Goal: Information Seeking & Learning: Learn about a topic

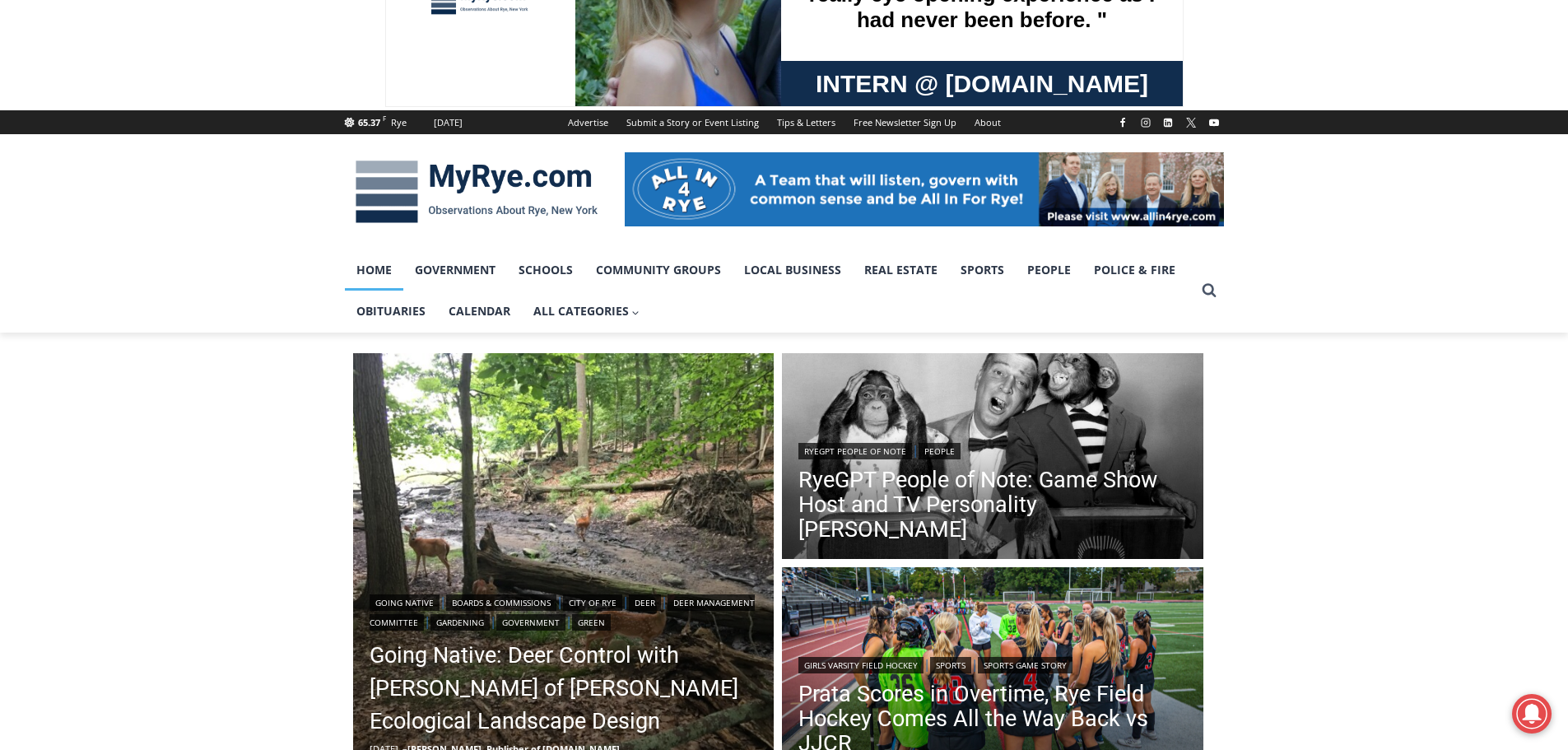
scroll to position [329, 0]
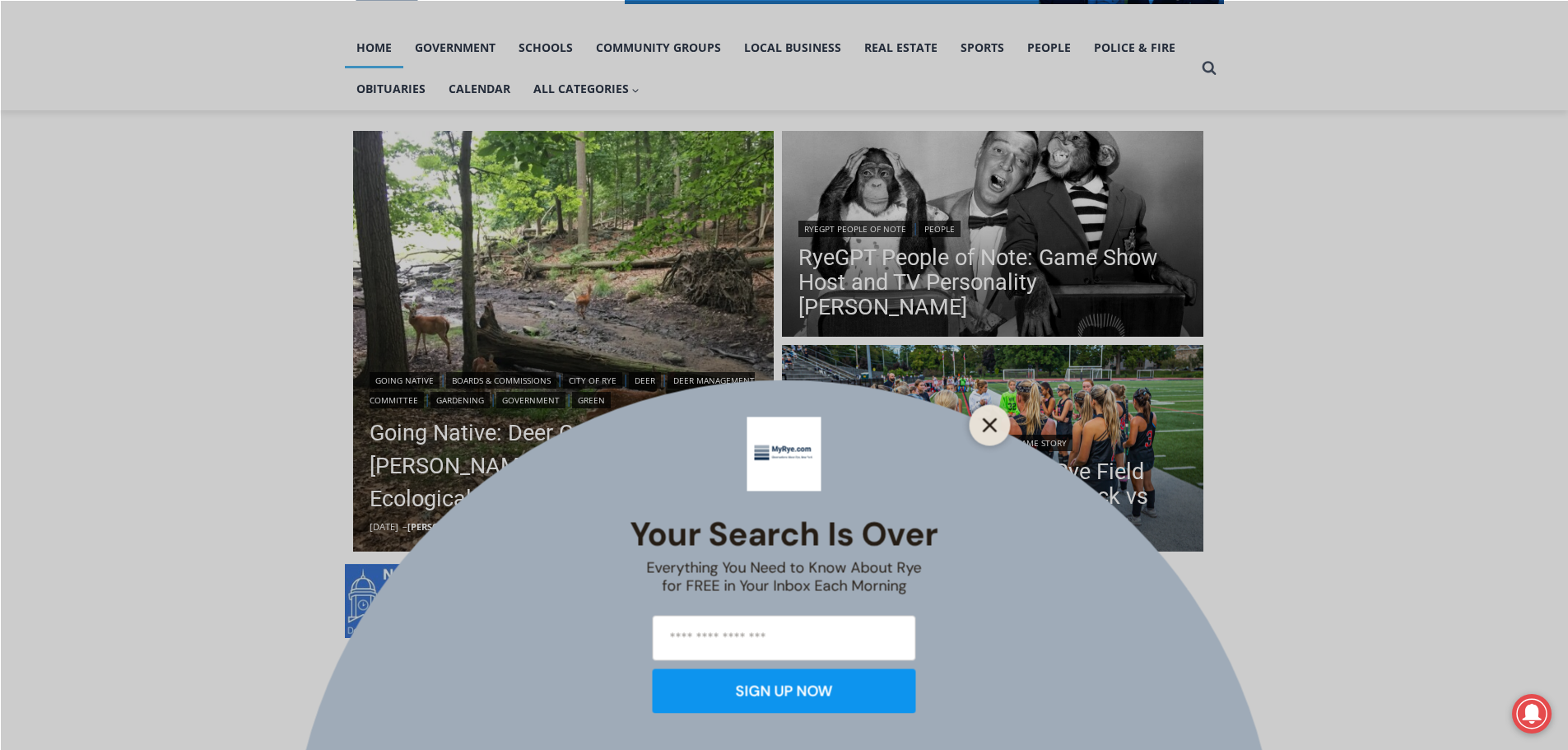
click at [993, 428] on line "Close" at bounding box center [990, 424] width 11 height 11
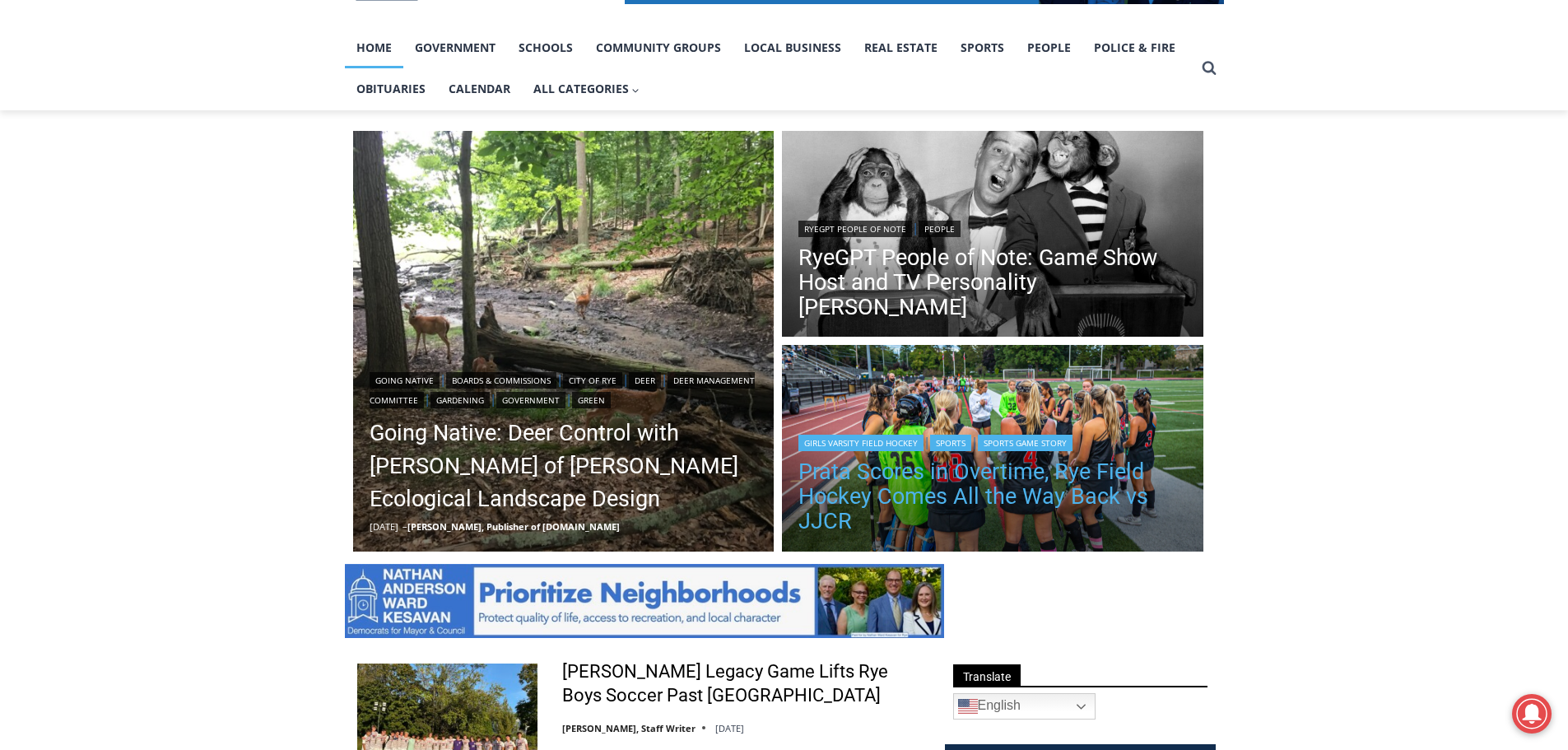
click at [1018, 487] on link "Prata Scores in Overtime, Rye Field Hockey Comes All the Way Back vs JJCR" at bounding box center [992, 496] width 388 height 74
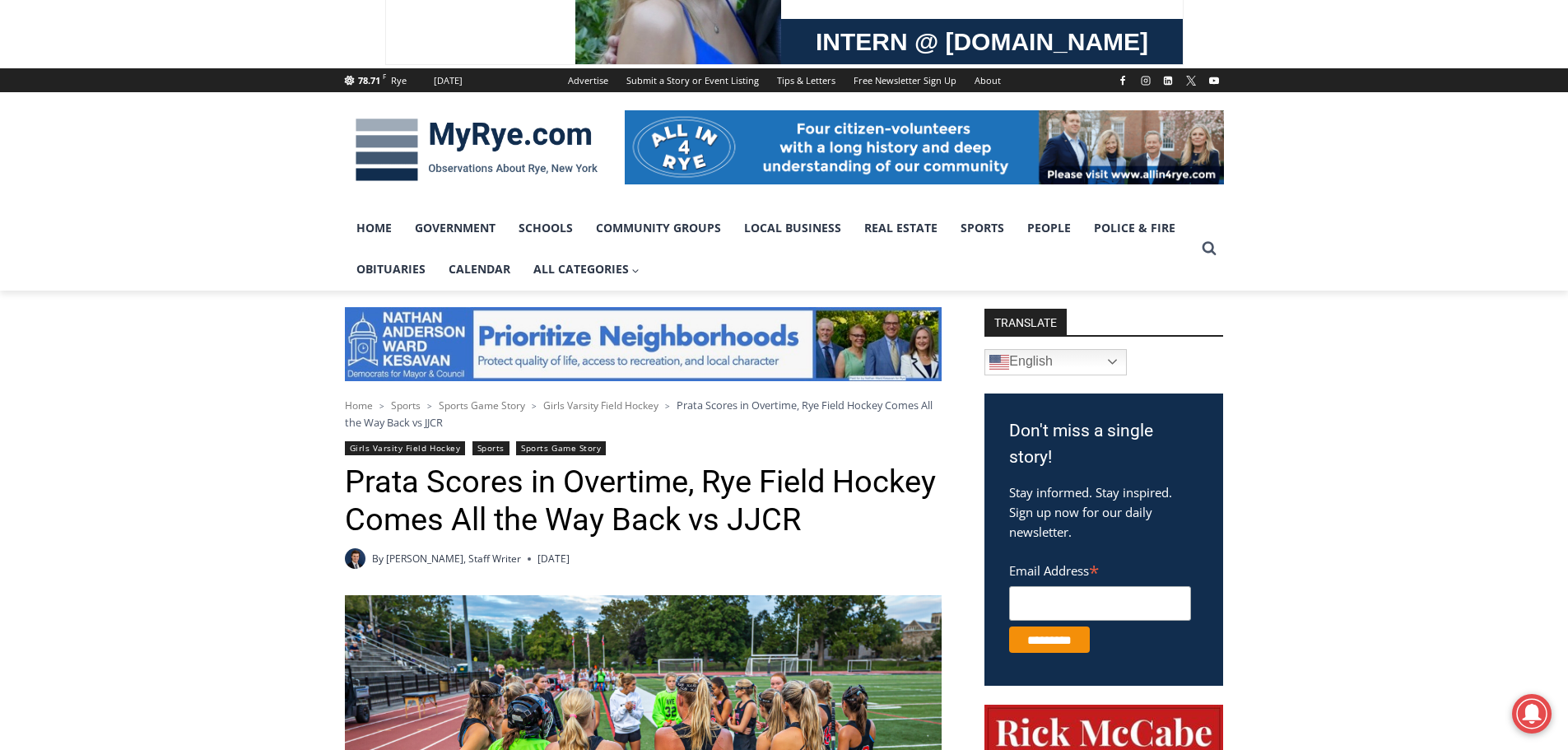
scroll to position [329, 0]
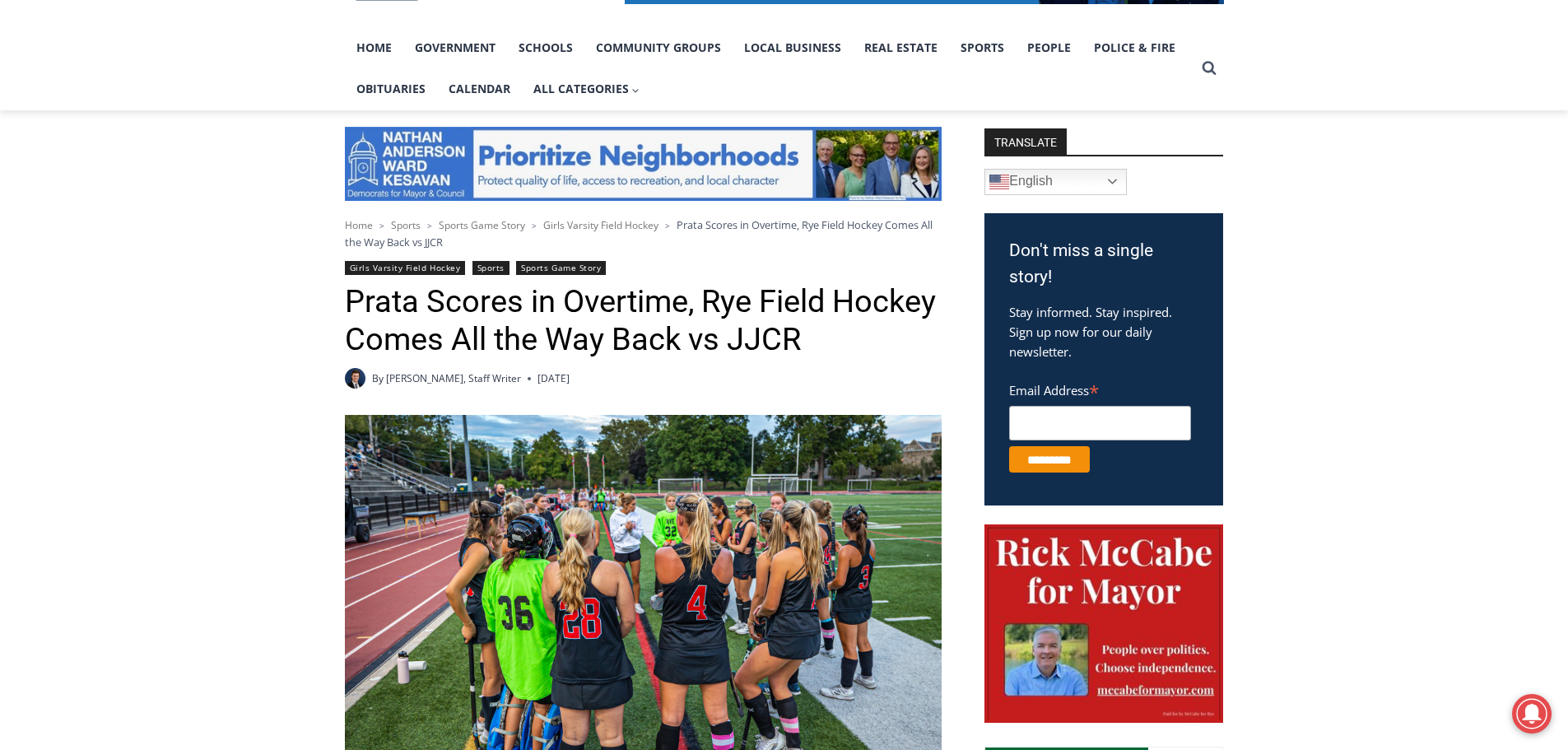
click at [707, 554] on img at bounding box center [644, 613] width 597 height 398
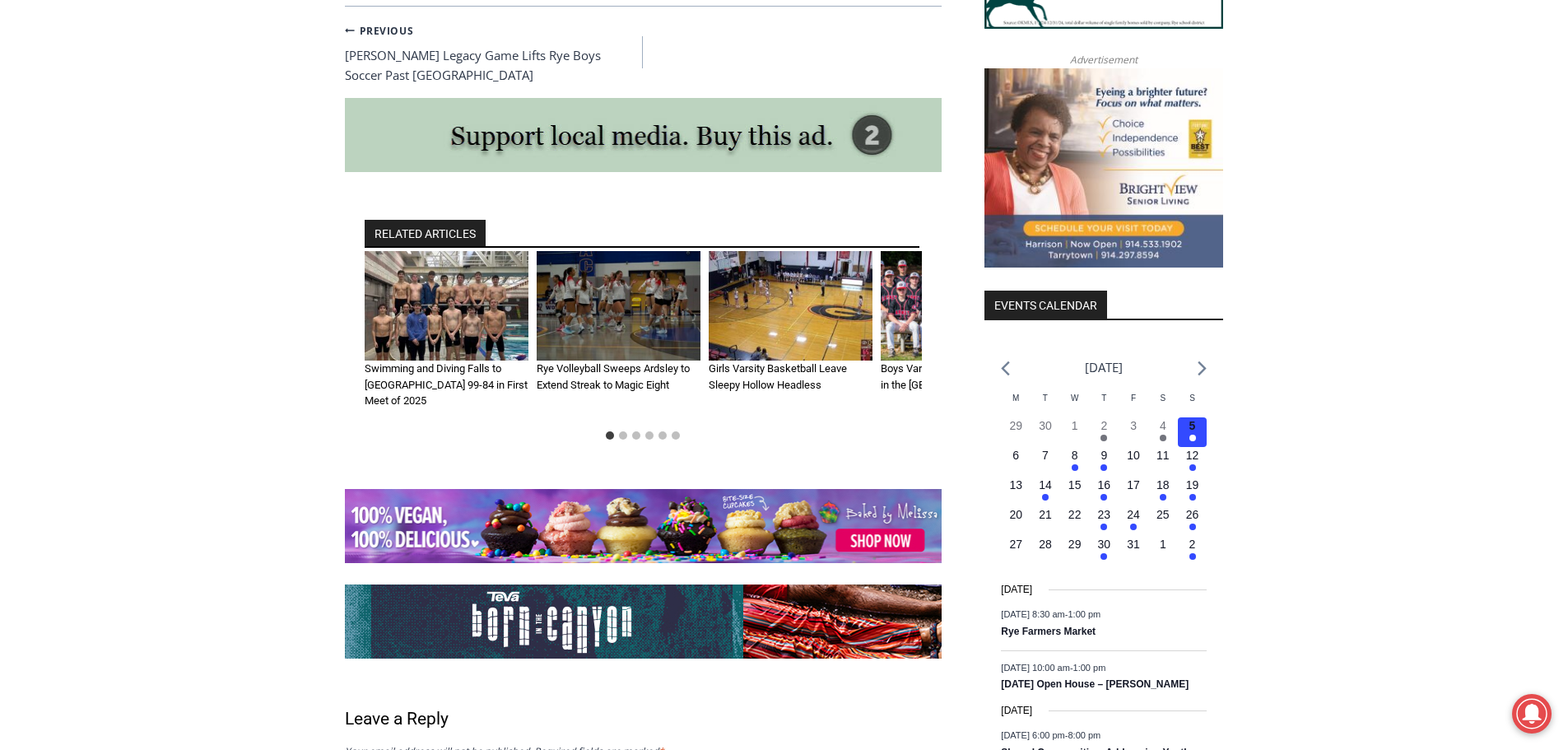
scroll to position [1810, 0]
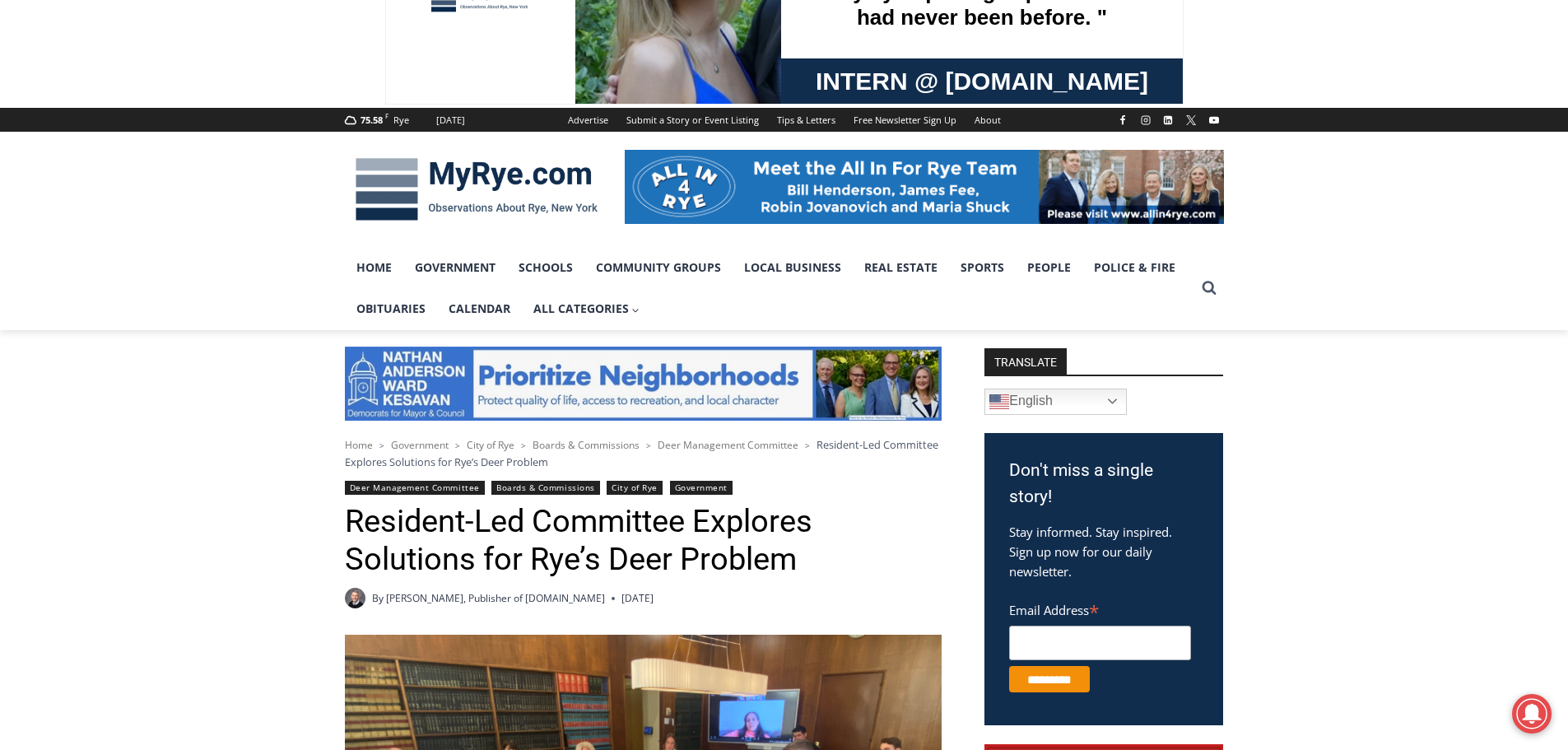
scroll to position [494, 0]
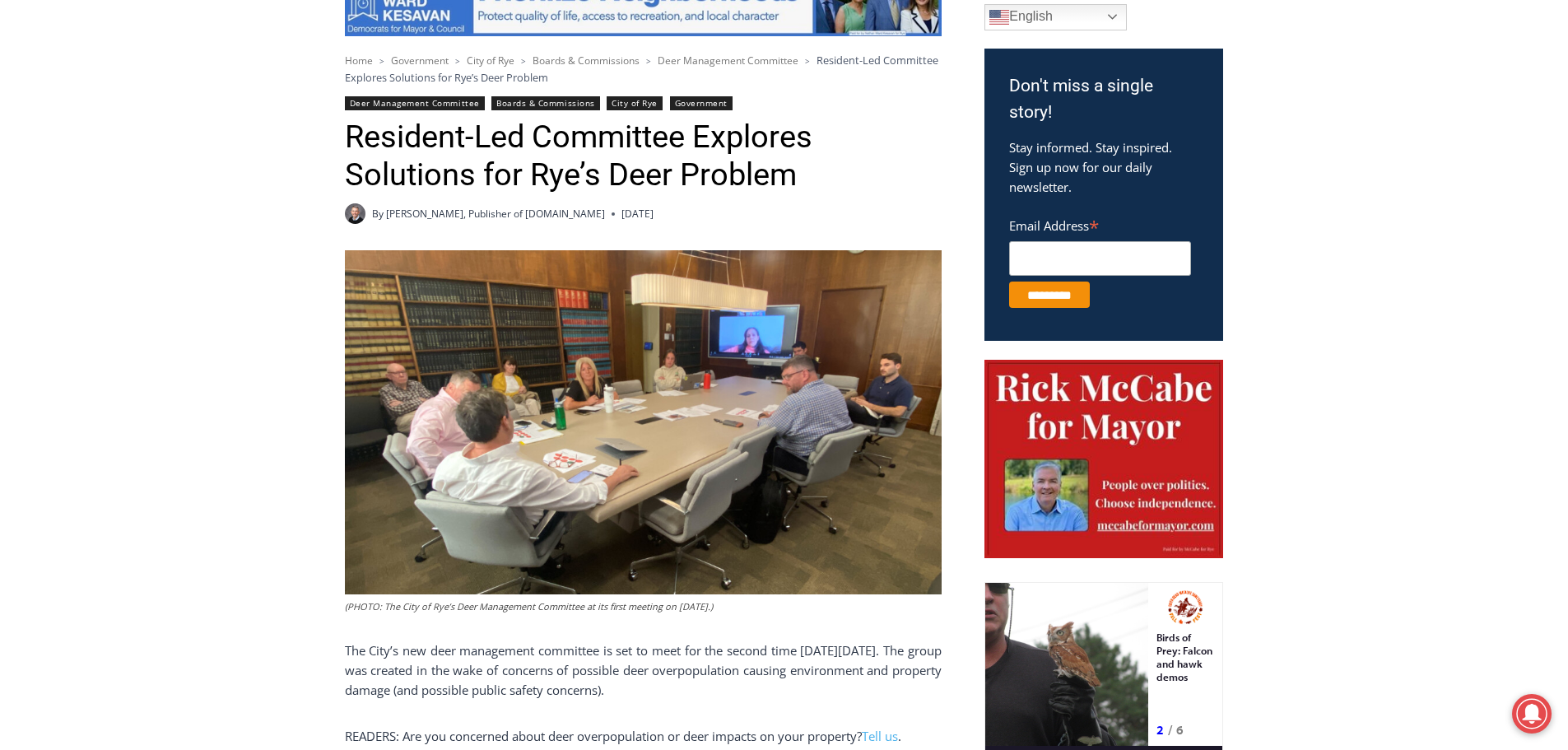
click at [755, 387] on img at bounding box center [644, 422] width 597 height 344
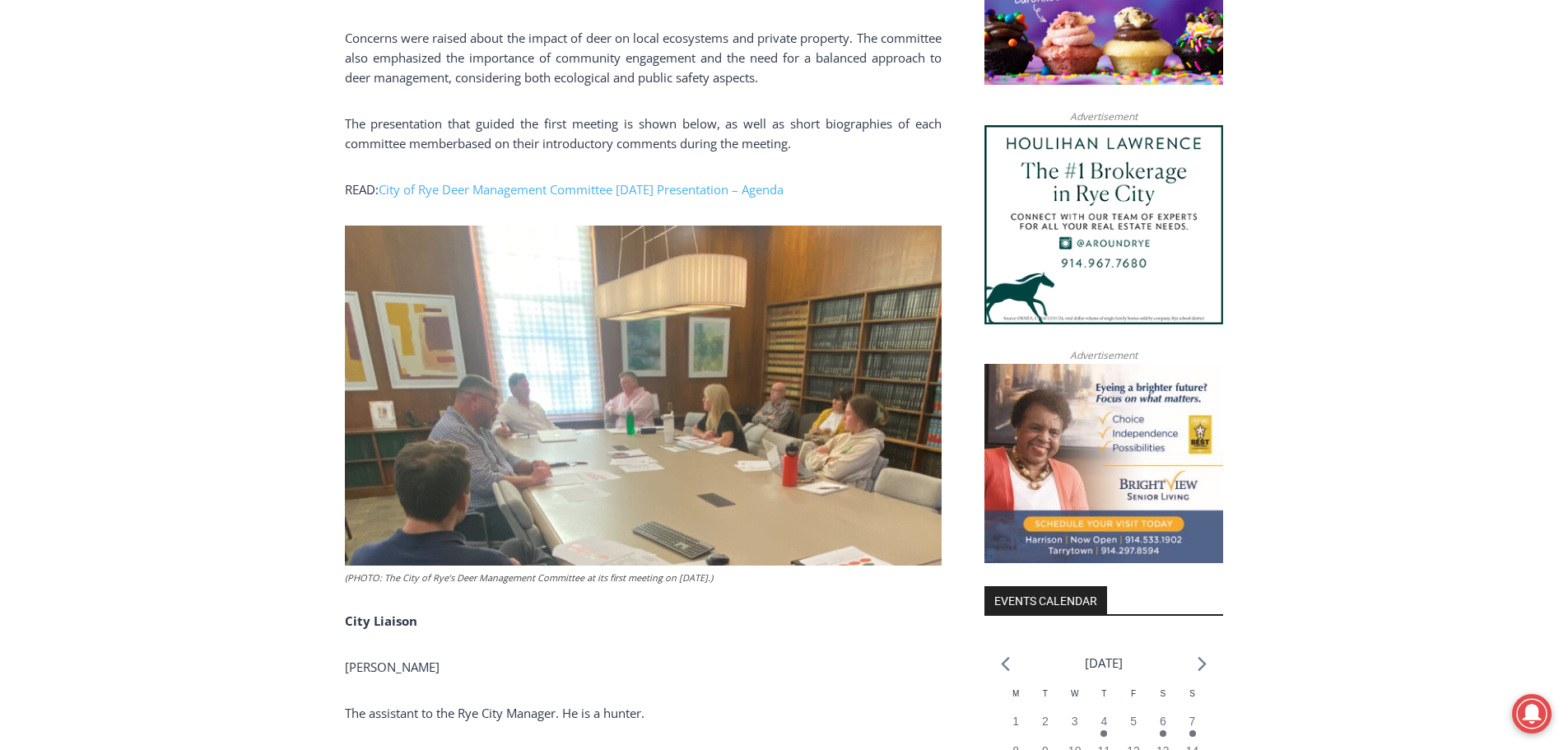
scroll to position [1481, 0]
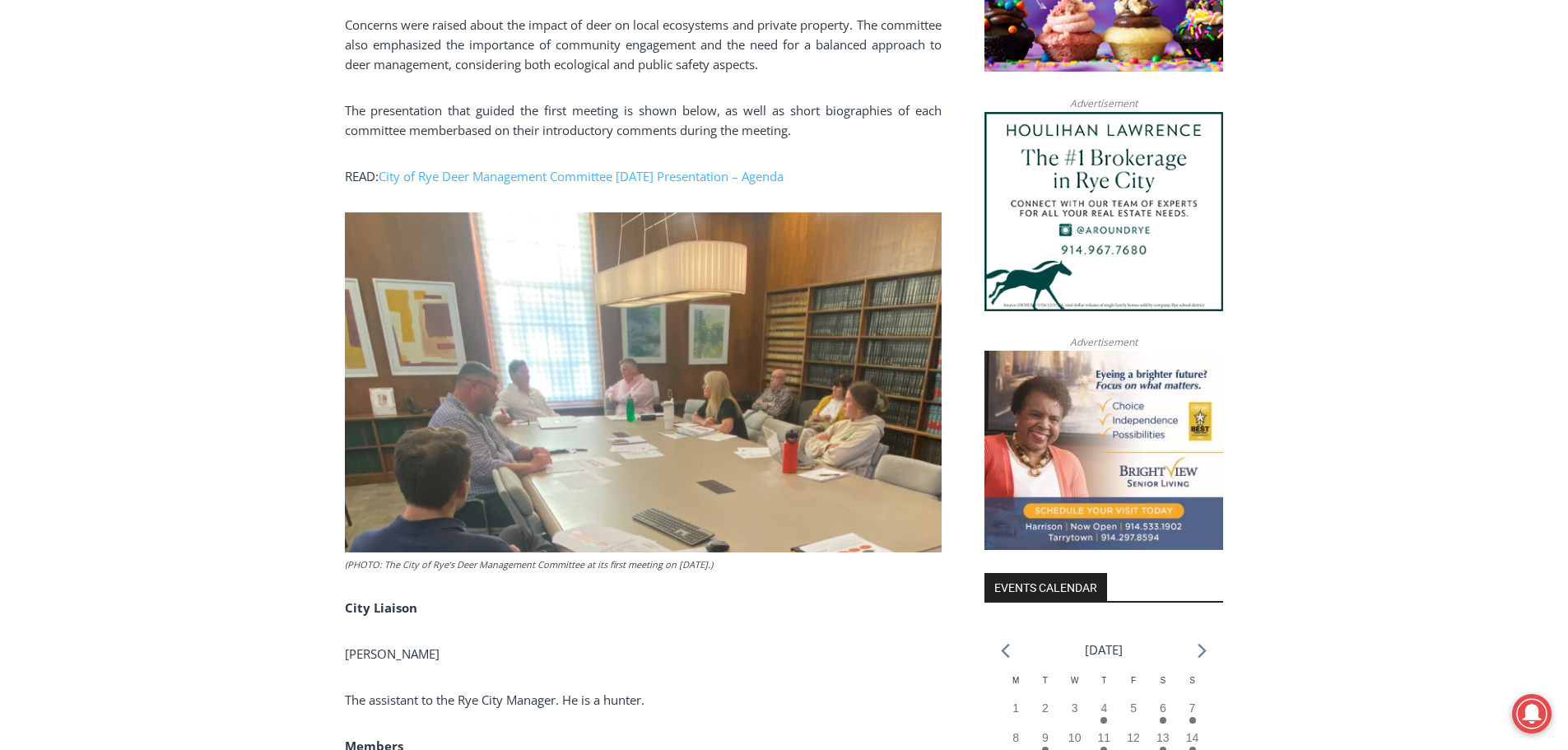
click at [764, 444] on img at bounding box center [644, 383] width 597 height 340
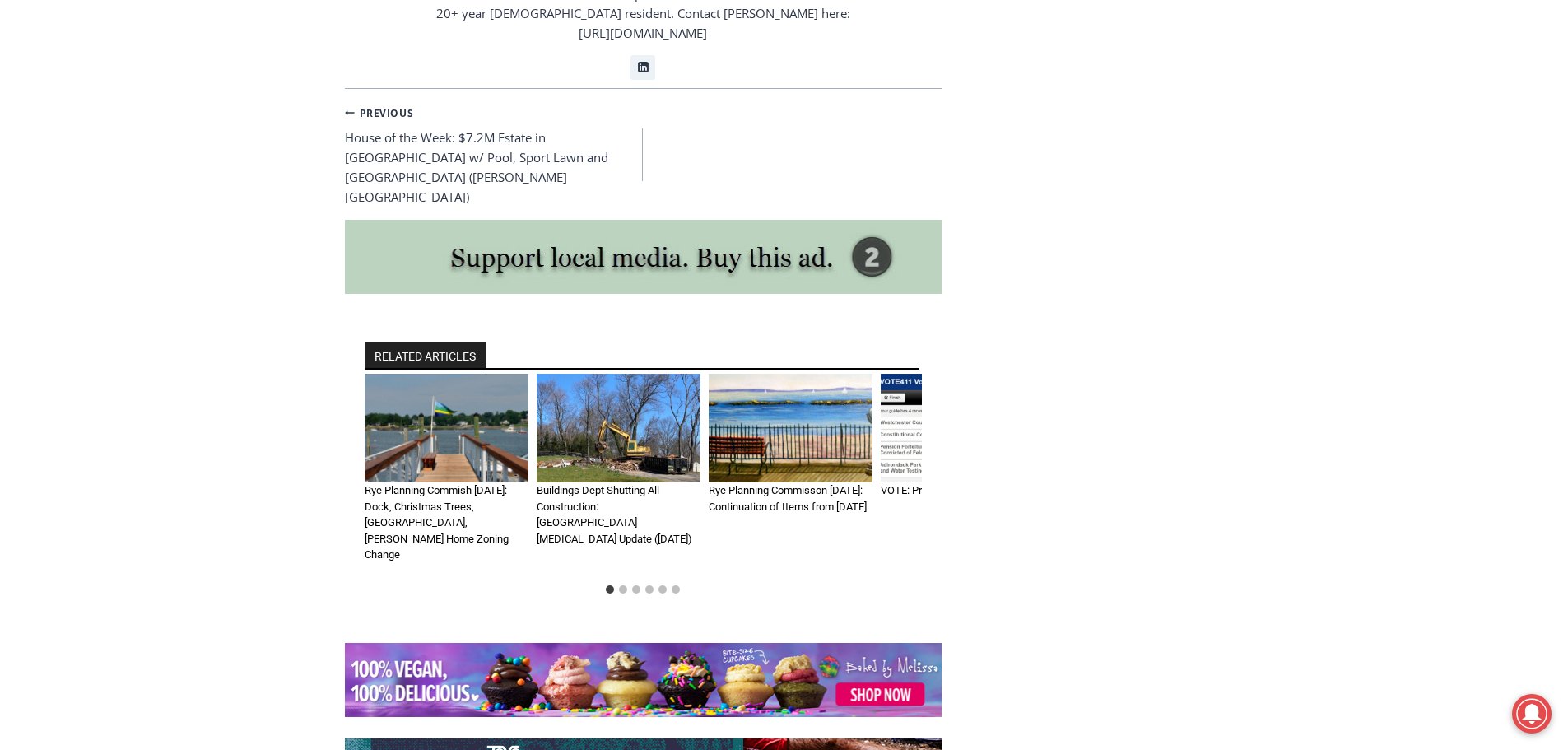
scroll to position [4032, 0]
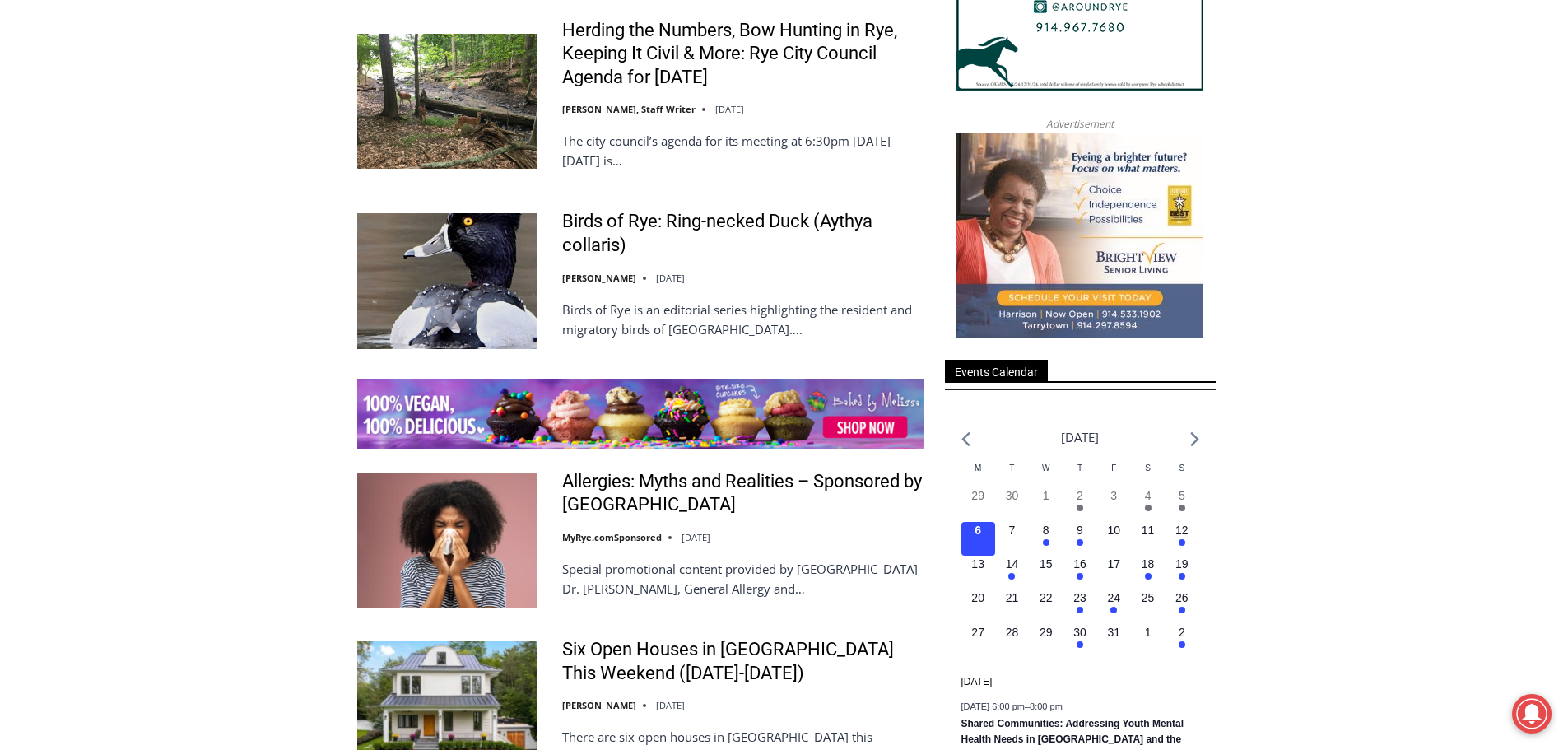
scroll to position [2880, 0]
